Goal: Transaction & Acquisition: Purchase product/service

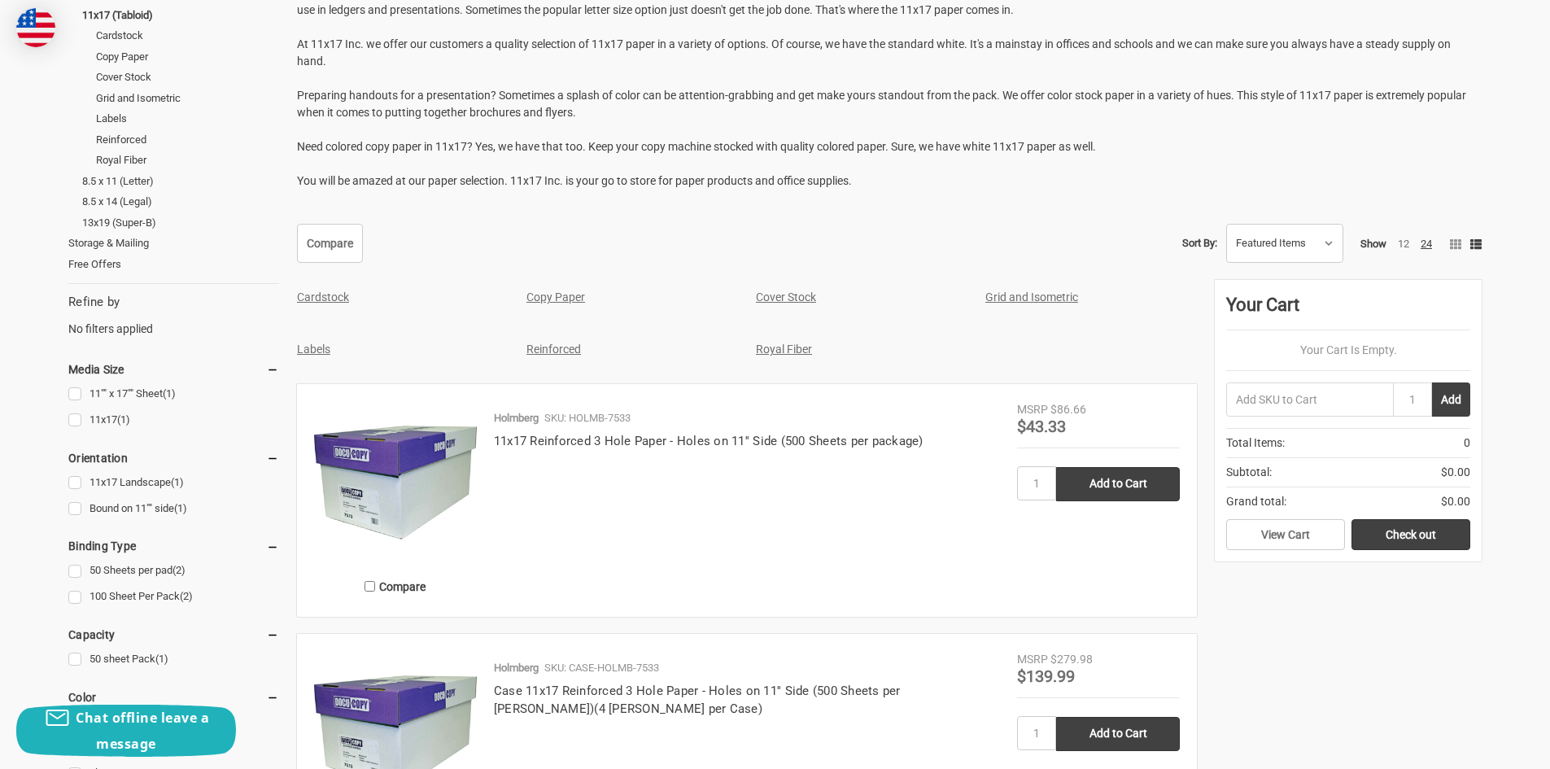
click at [559, 299] on link "Copy Paper" at bounding box center [555, 296] width 59 height 13
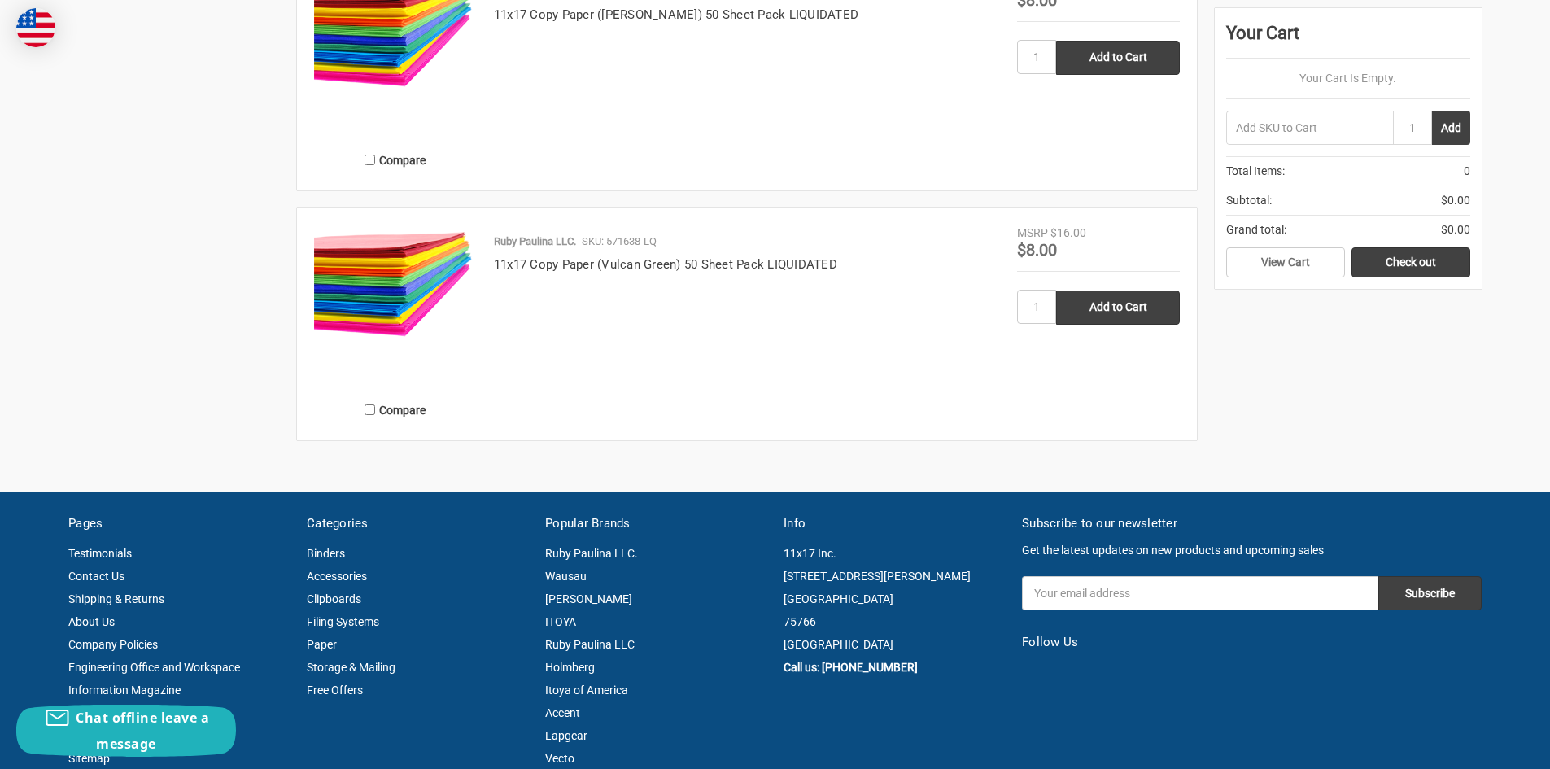
scroll to position [2483, 0]
